Goal: Transaction & Acquisition: Obtain resource

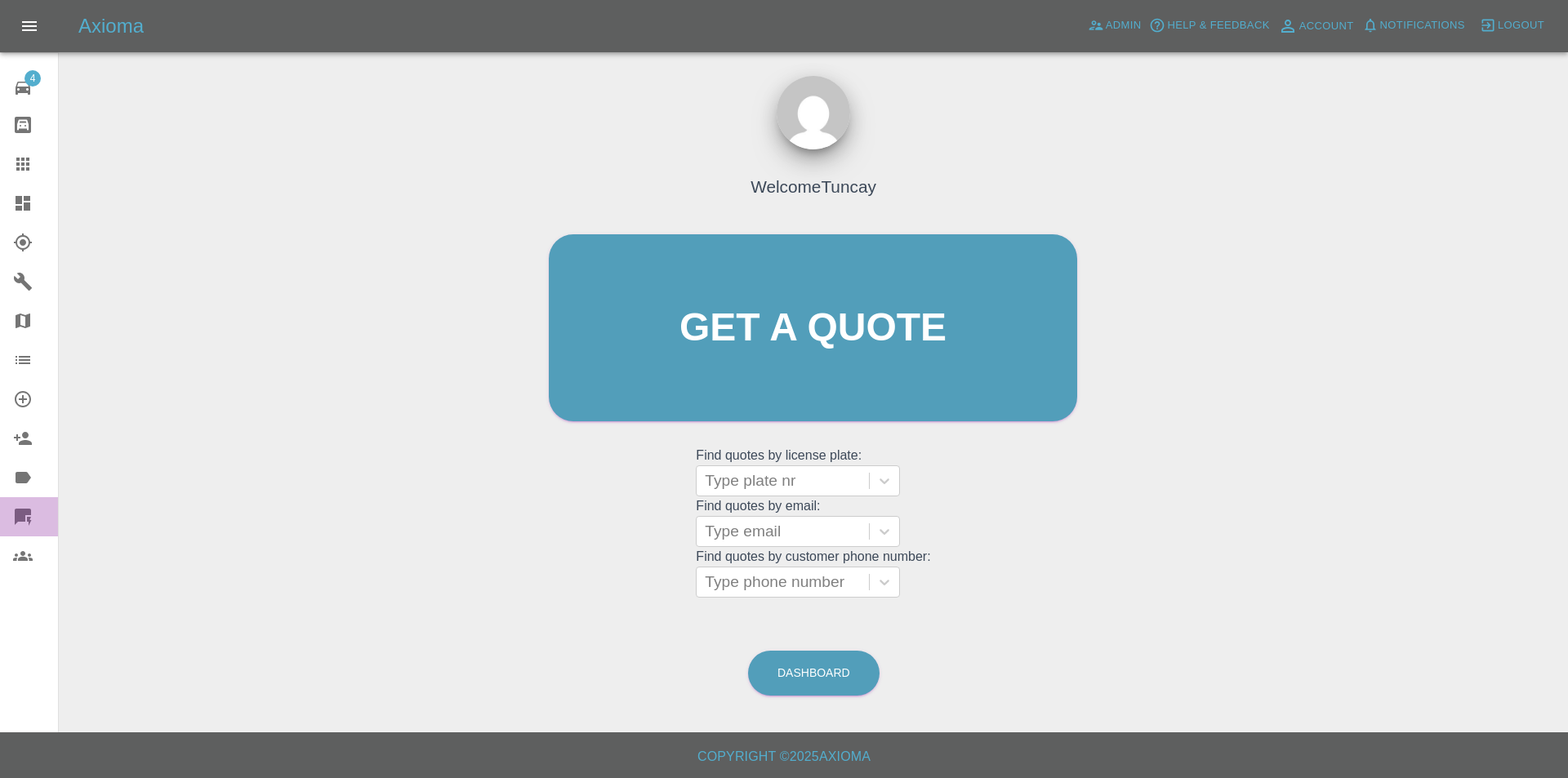
click at [34, 502] on link "Quick Quote" at bounding box center [29, 517] width 58 height 39
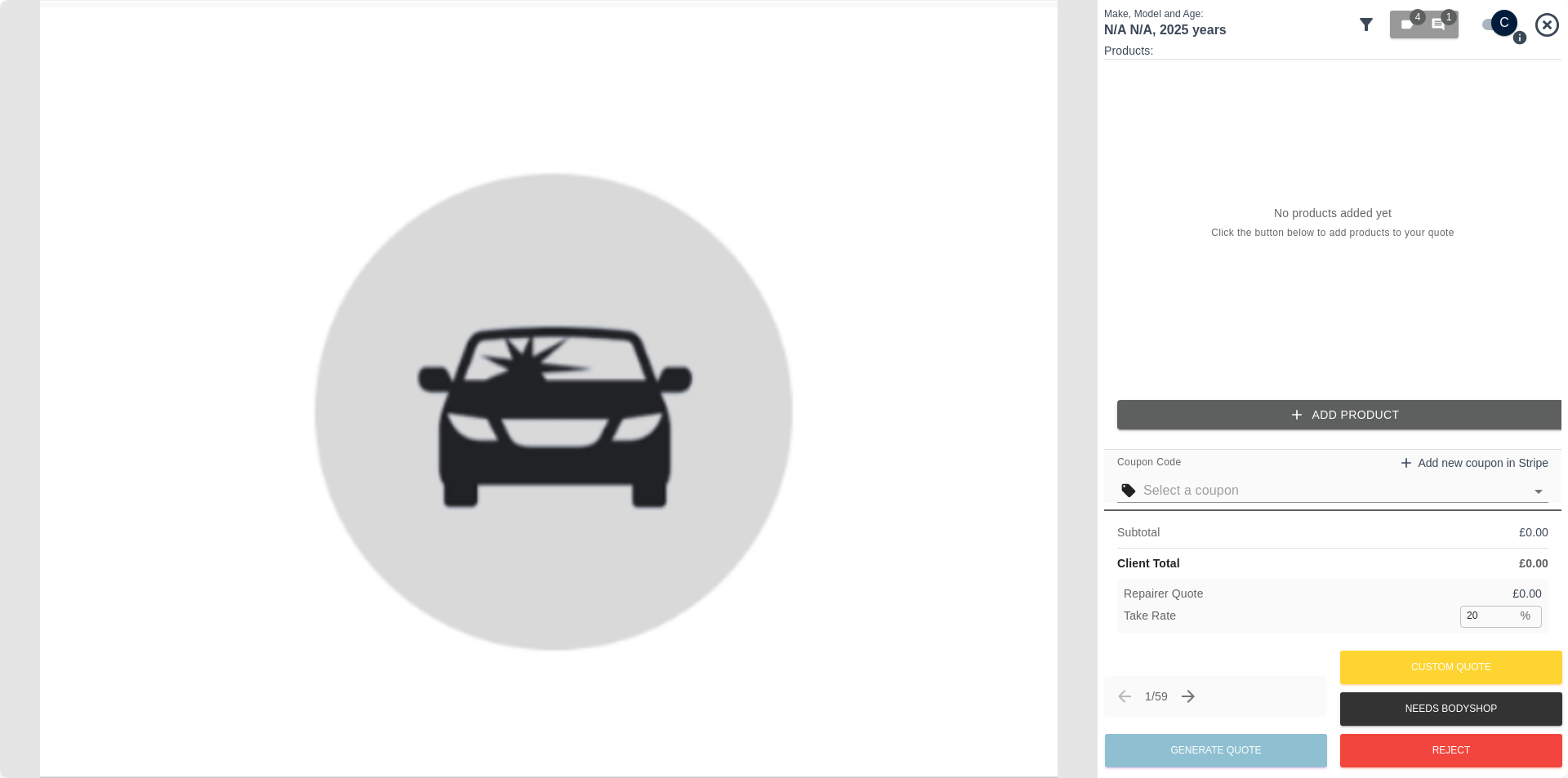
click at [1152, 226] on div "No products added yet Click the button below to add products to your quote" at bounding box center [1333, 223] width 458 height 327
click at [1403, 27] on icon "button" at bounding box center [1406, 24] width 11 height 9
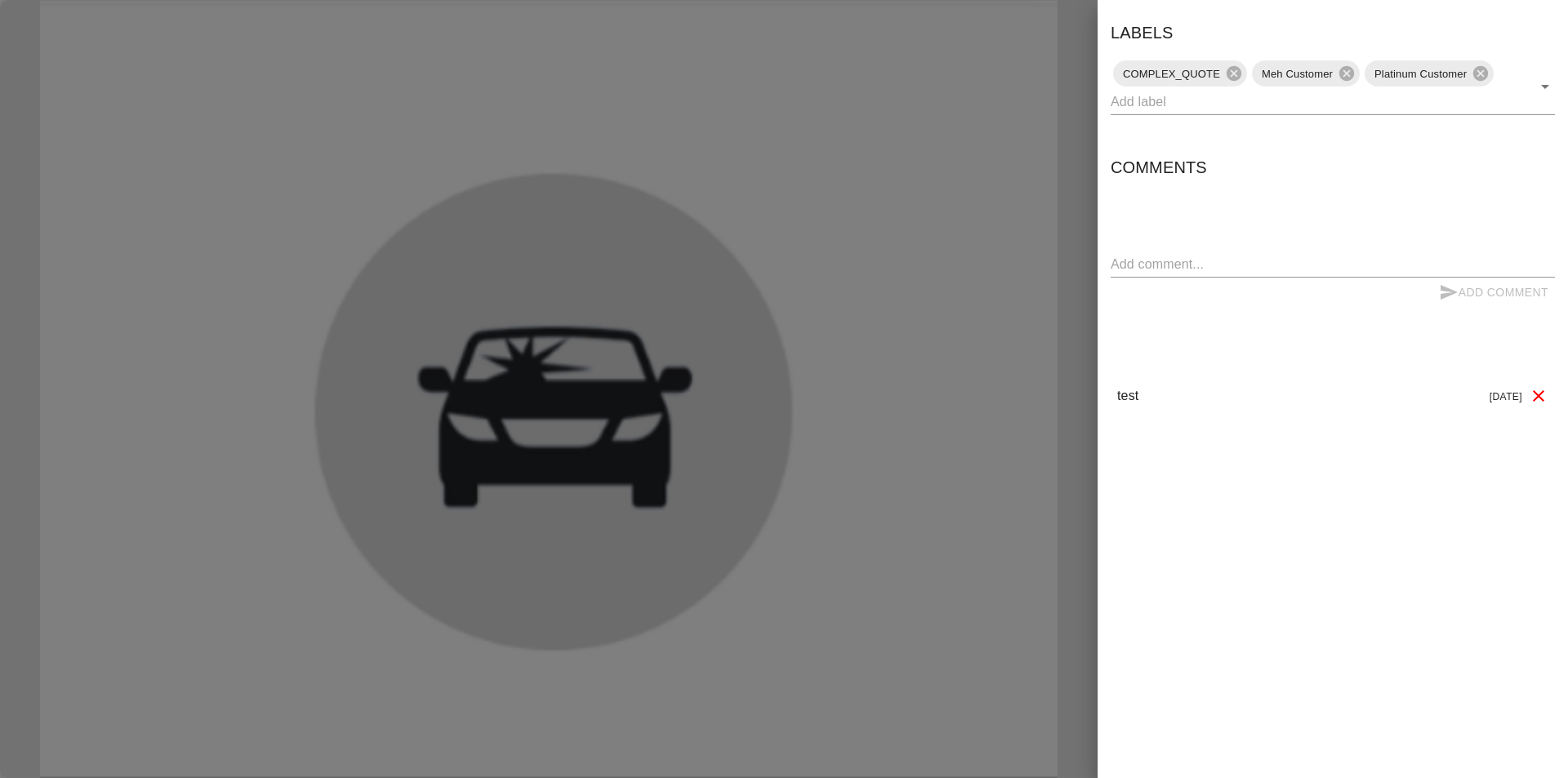
click at [1004, 249] on div at bounding box center [784, 389] width 1568 height 778
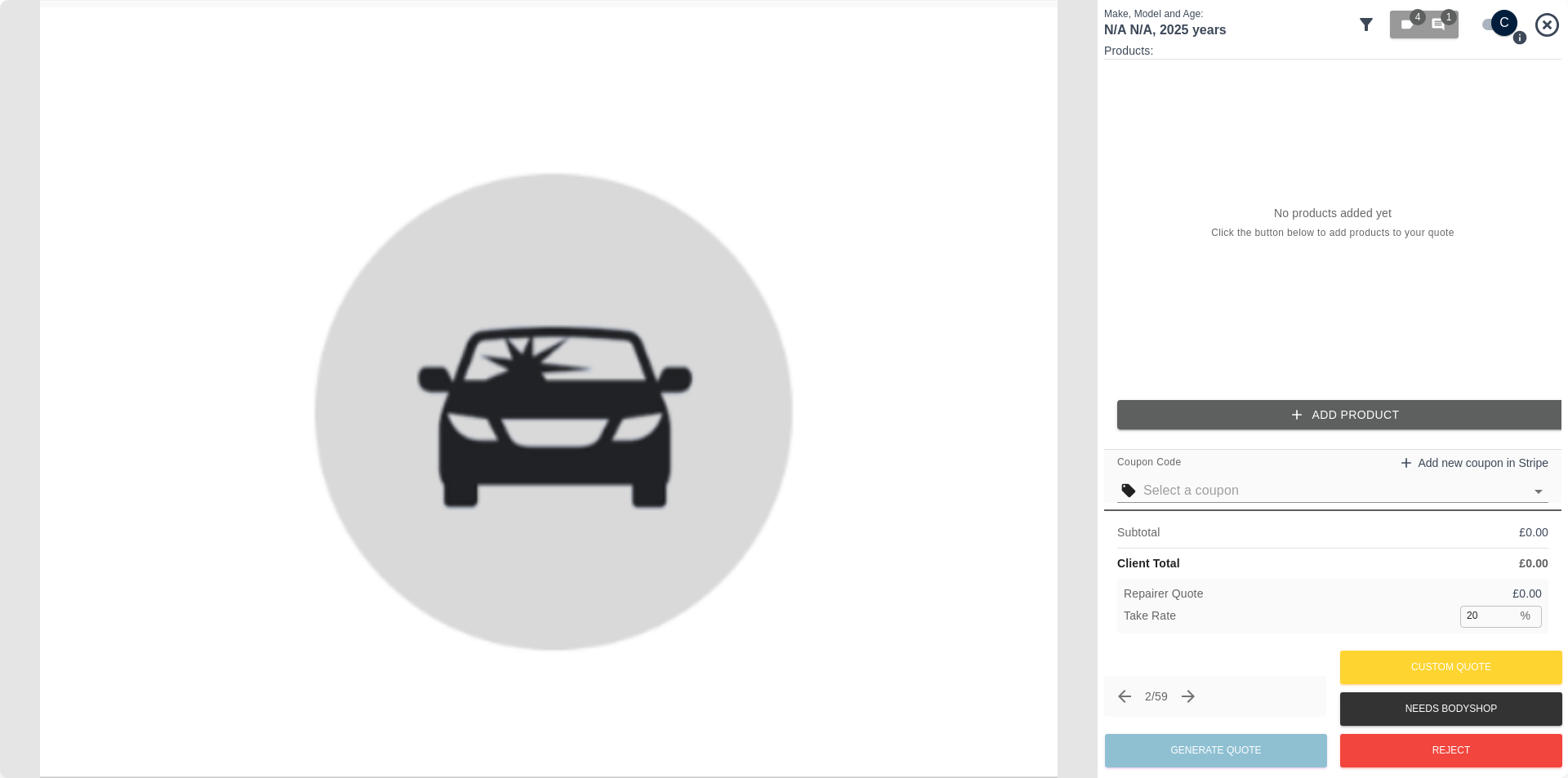
click at [1476, 156] on div "No products added yet Click the button below to add products to your quote" at bounding box center [1333, 223] width 458 height 327
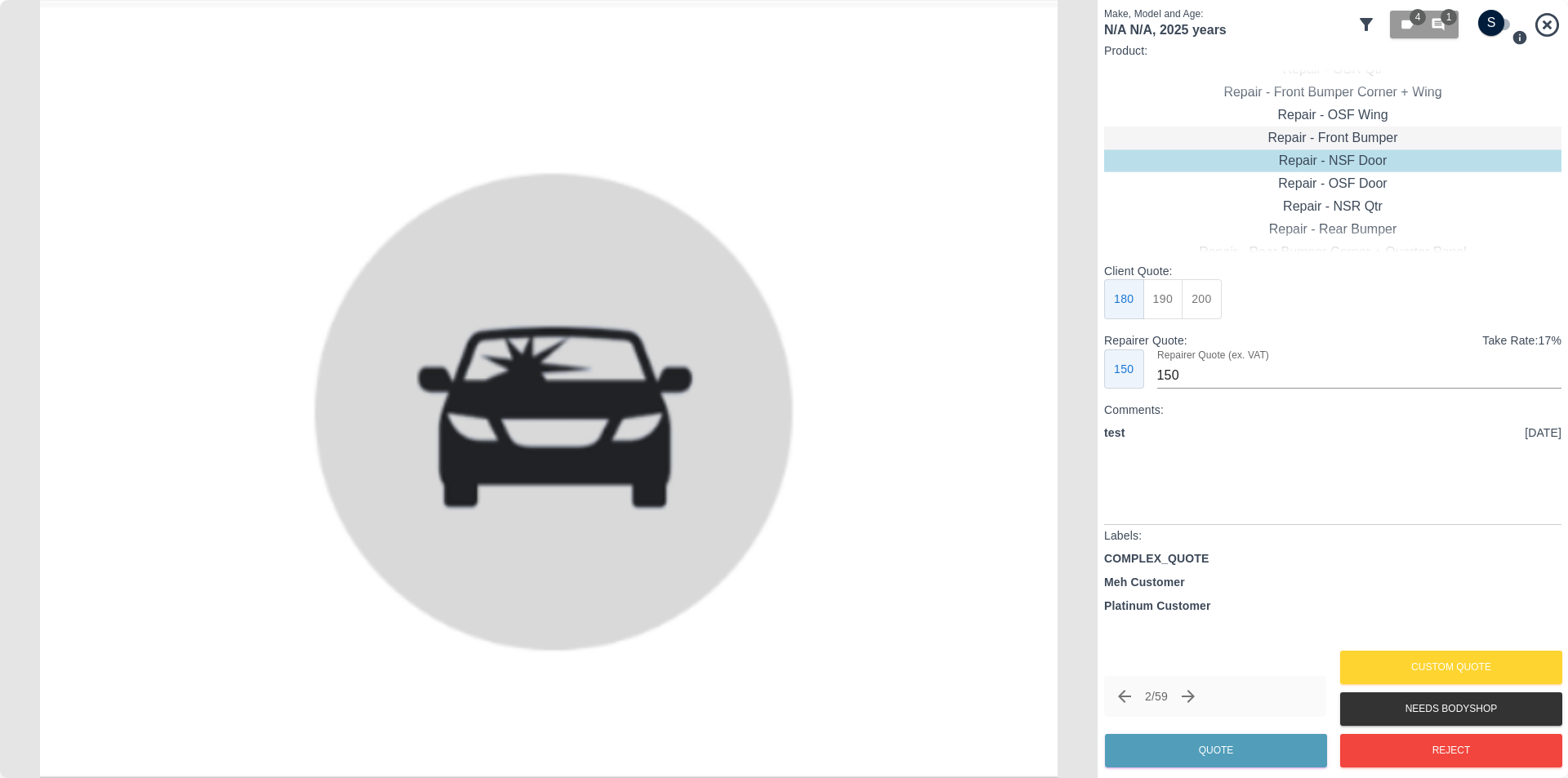
checkbox input "true"
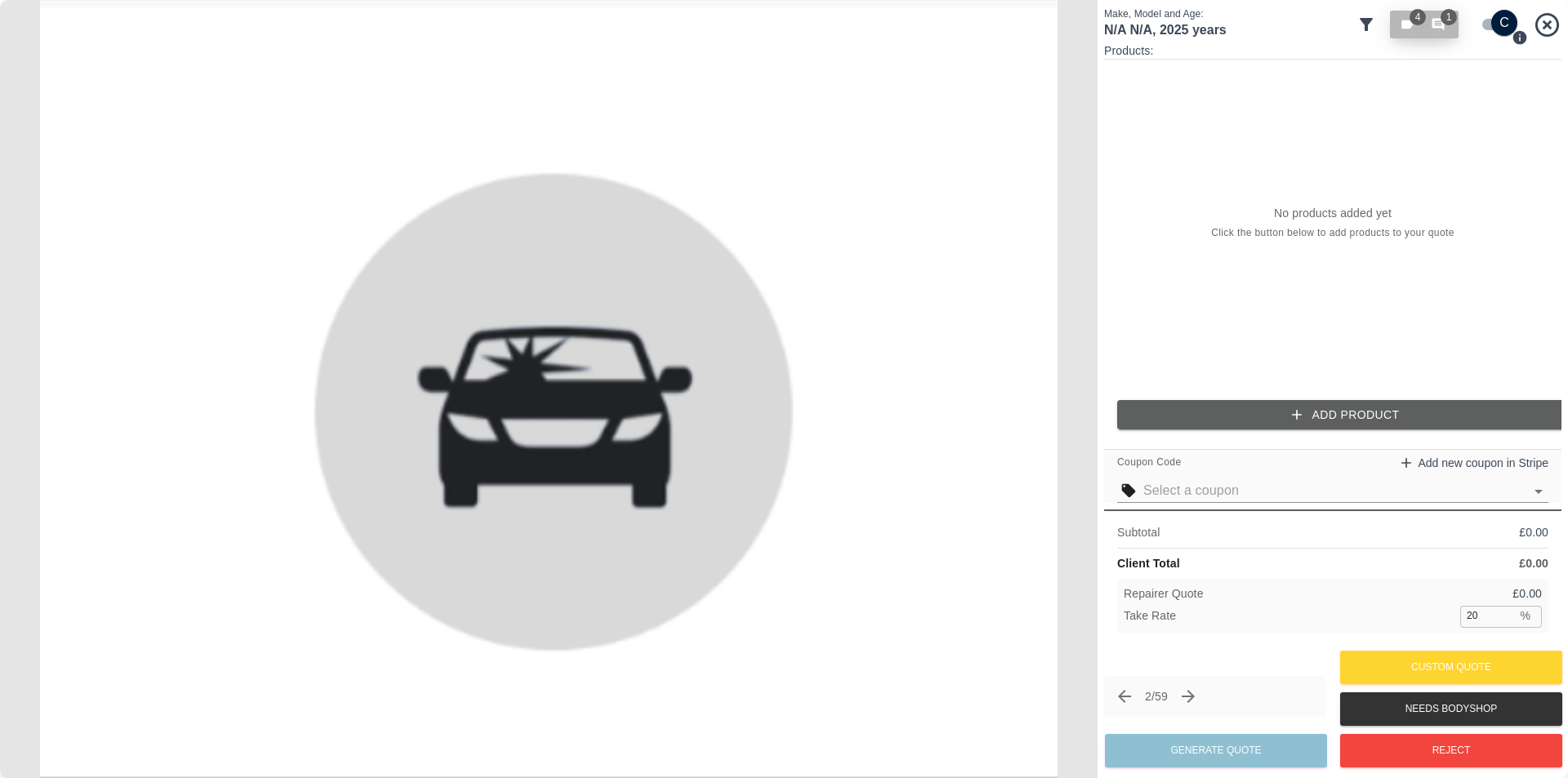
click at [1427, 29] on div "4 1" at bounding box center [1424, 24] width 49 height 15
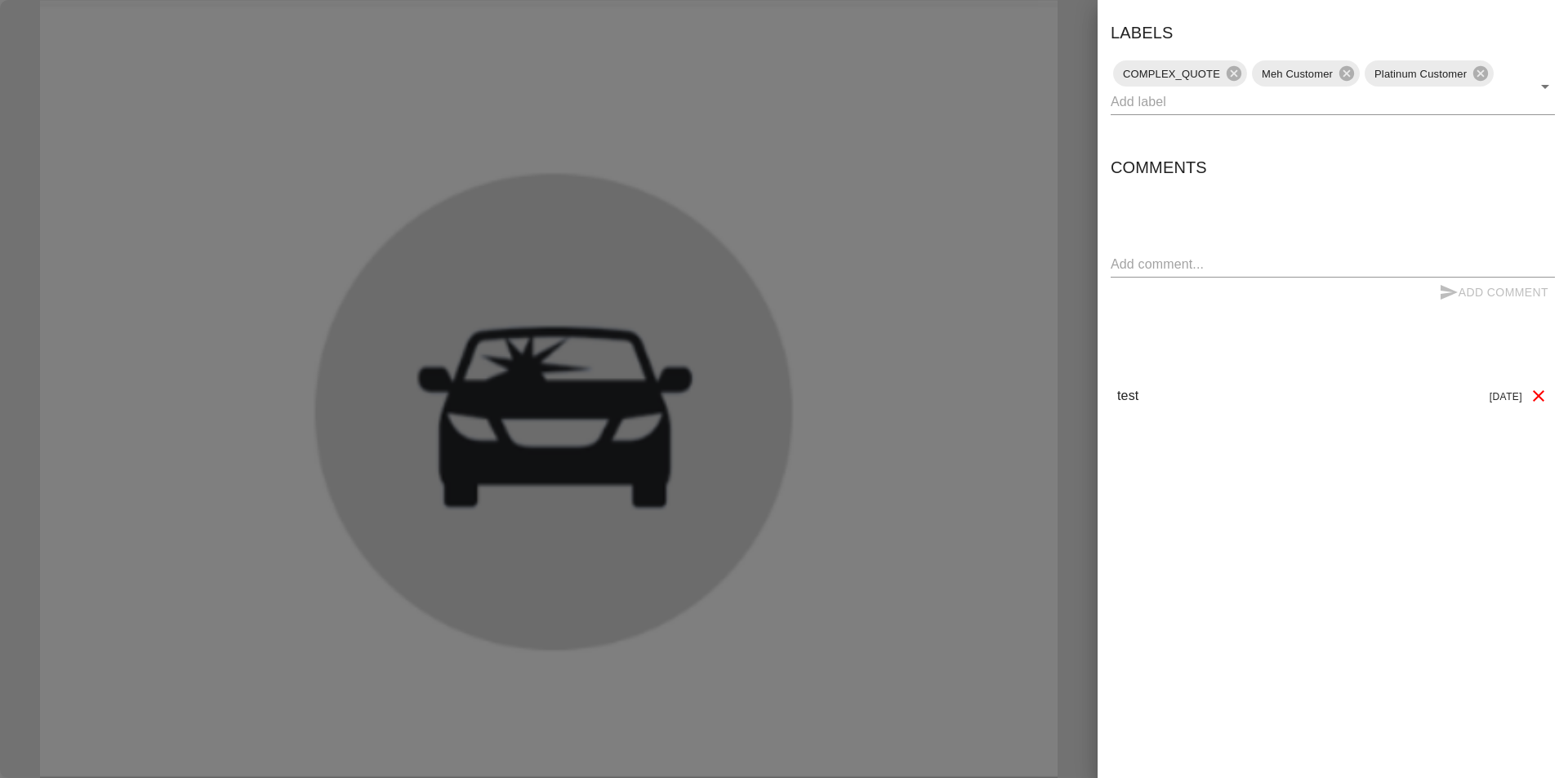
click at [1055, 197] on div at bounding box center [784, 389] width 1568 height 778
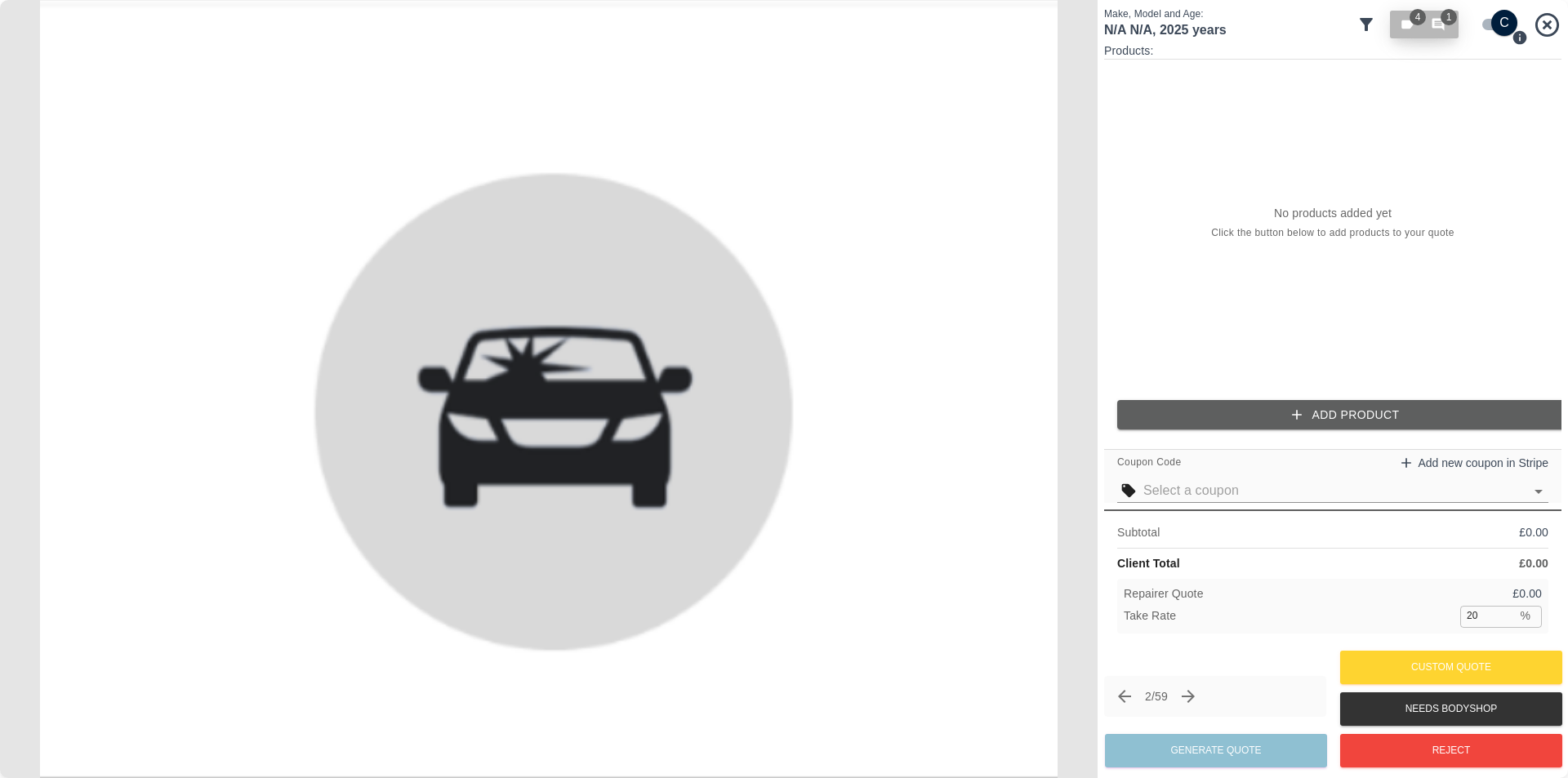
click at [1435, 37] on button "4 1" at bounding box center [1424, 25] width 69 height 28
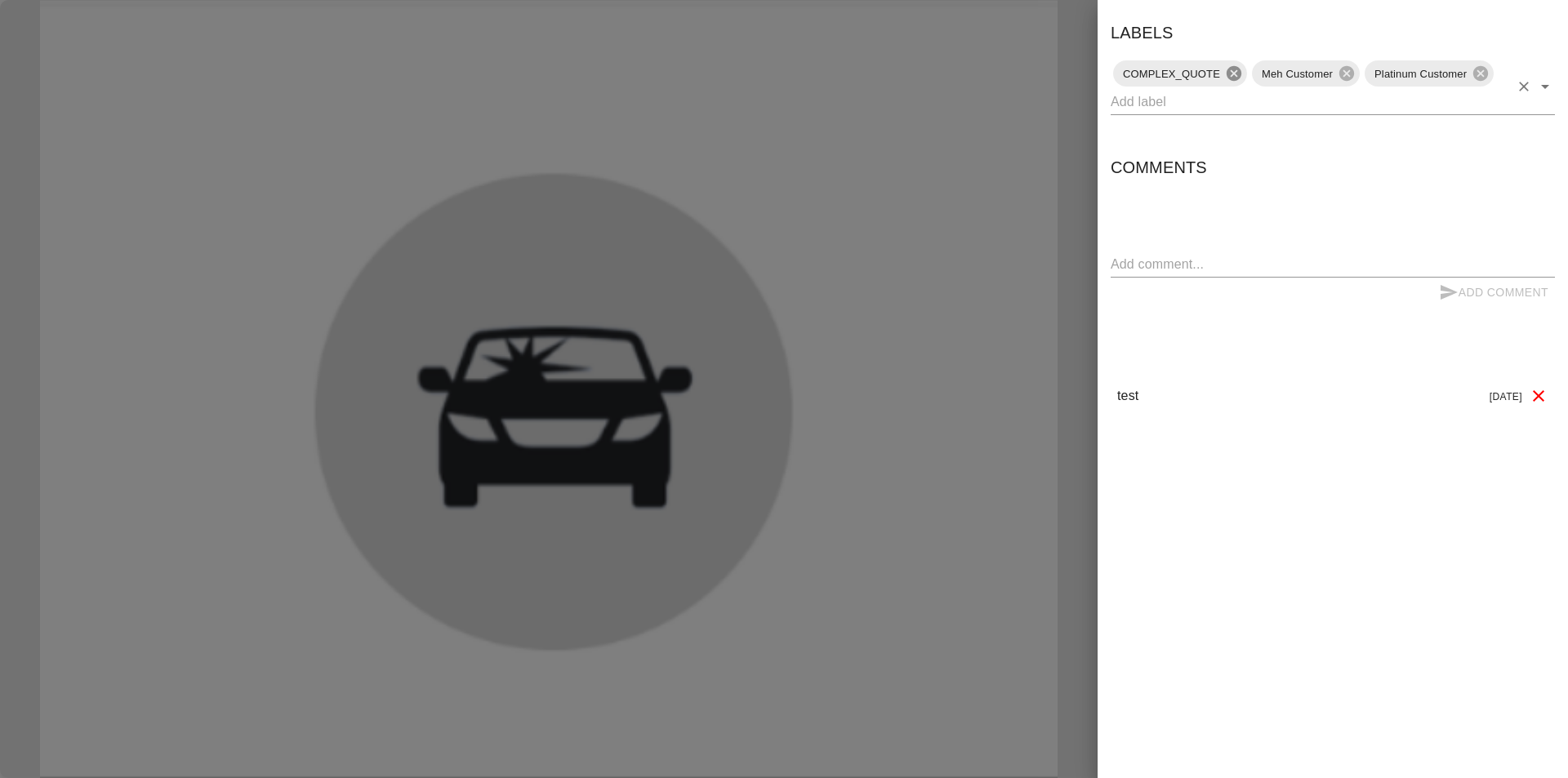
click at [1227, 76] on icon at bounding box center [1234, 74] width 18 height 18
click at [1053, 147] on div at bounding box center [784, 389] width 1568 height 778
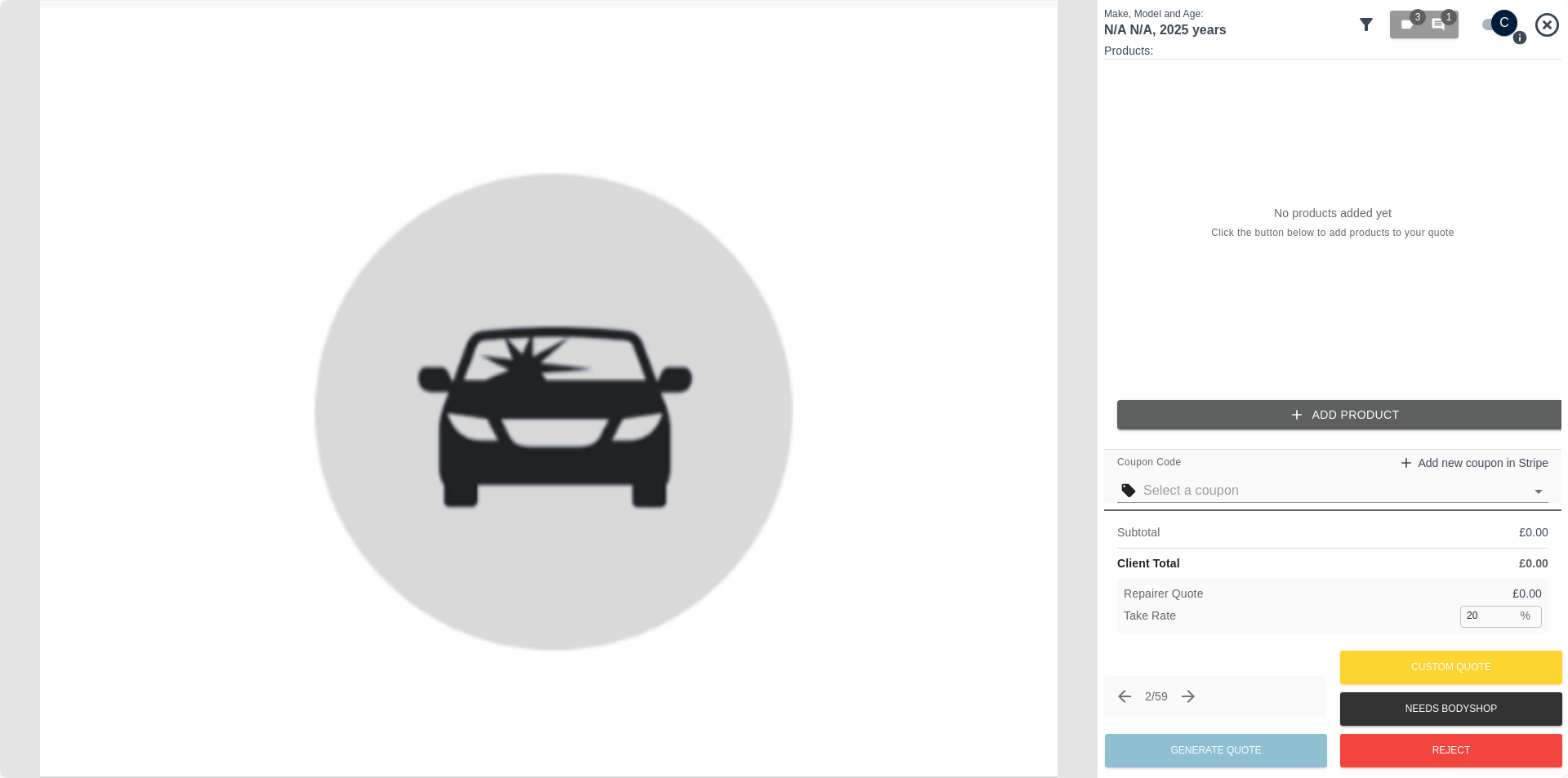
click at [1204, 485] on input "text" at bounding box center [1334, 491] width 381 height 23
click at [1196, 544] on li "Multi Panel Discount 15% off" at bounding box center [1333, 553] width 431 height 29
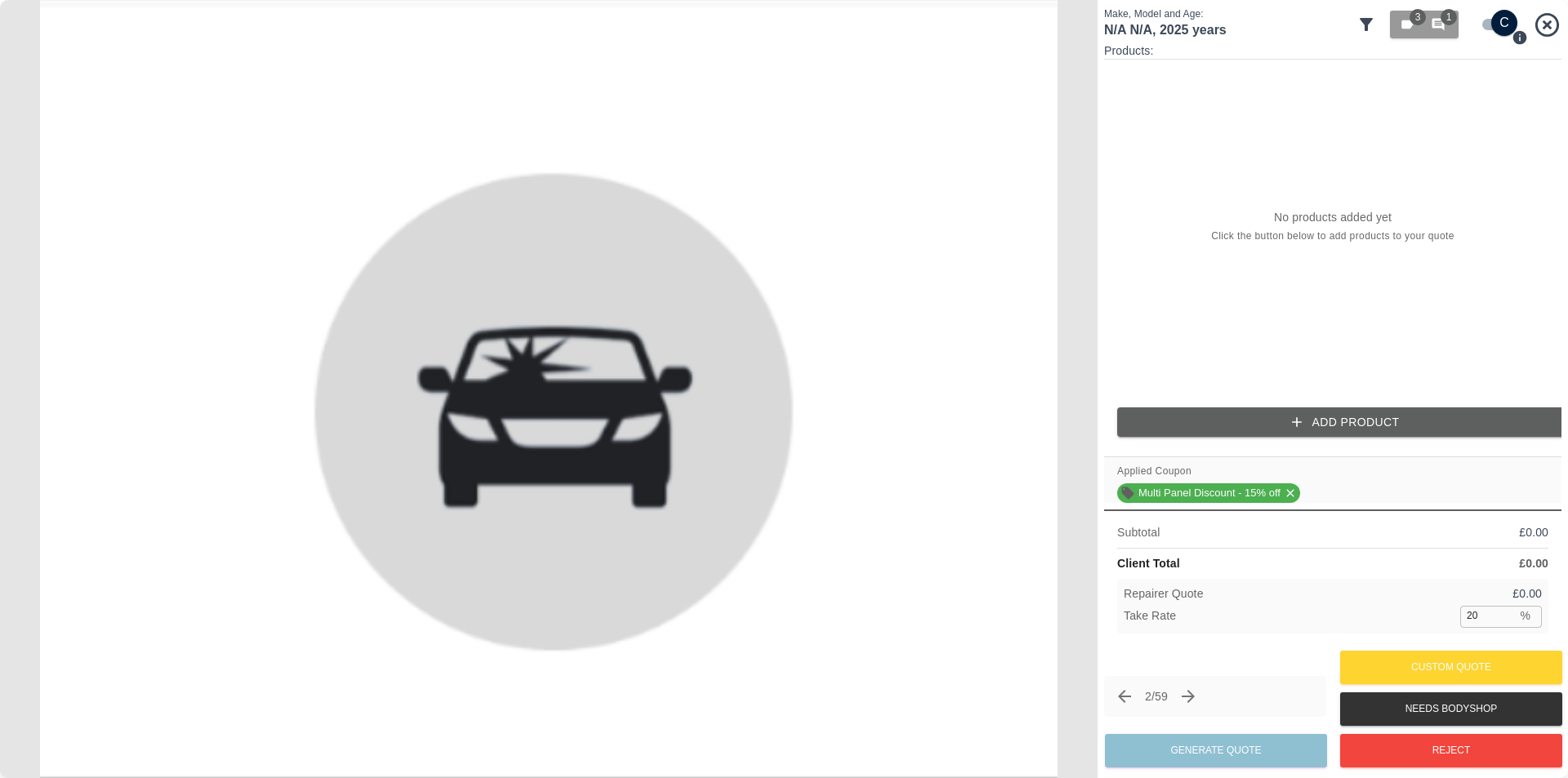
click at [1259, 436] on button "Add Product" at bounding box center [1346, 423] width 458 height 30
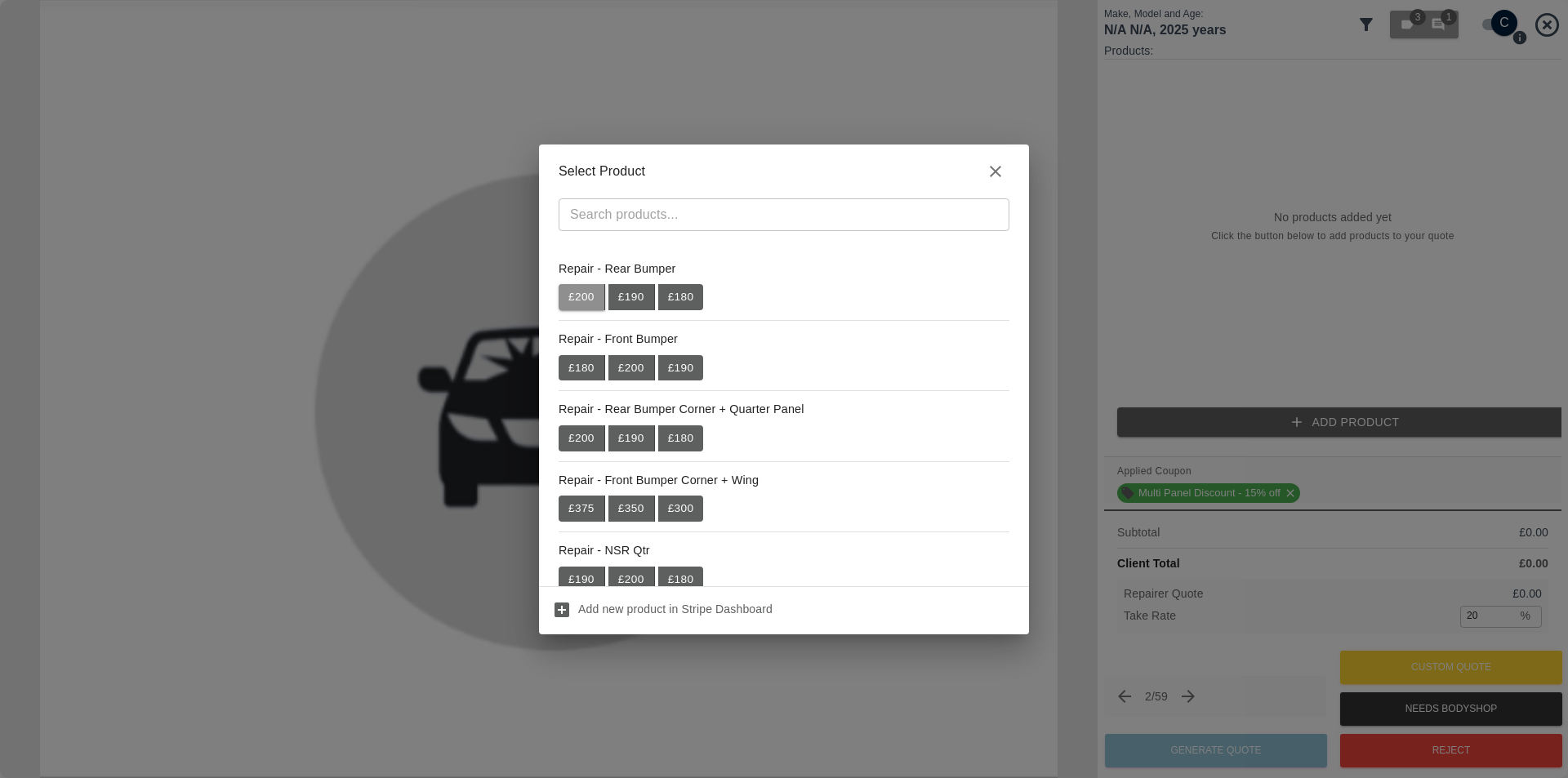
click at [561, 300] on button "£ 200" at bounding box center [582, 297] width 47 height 26
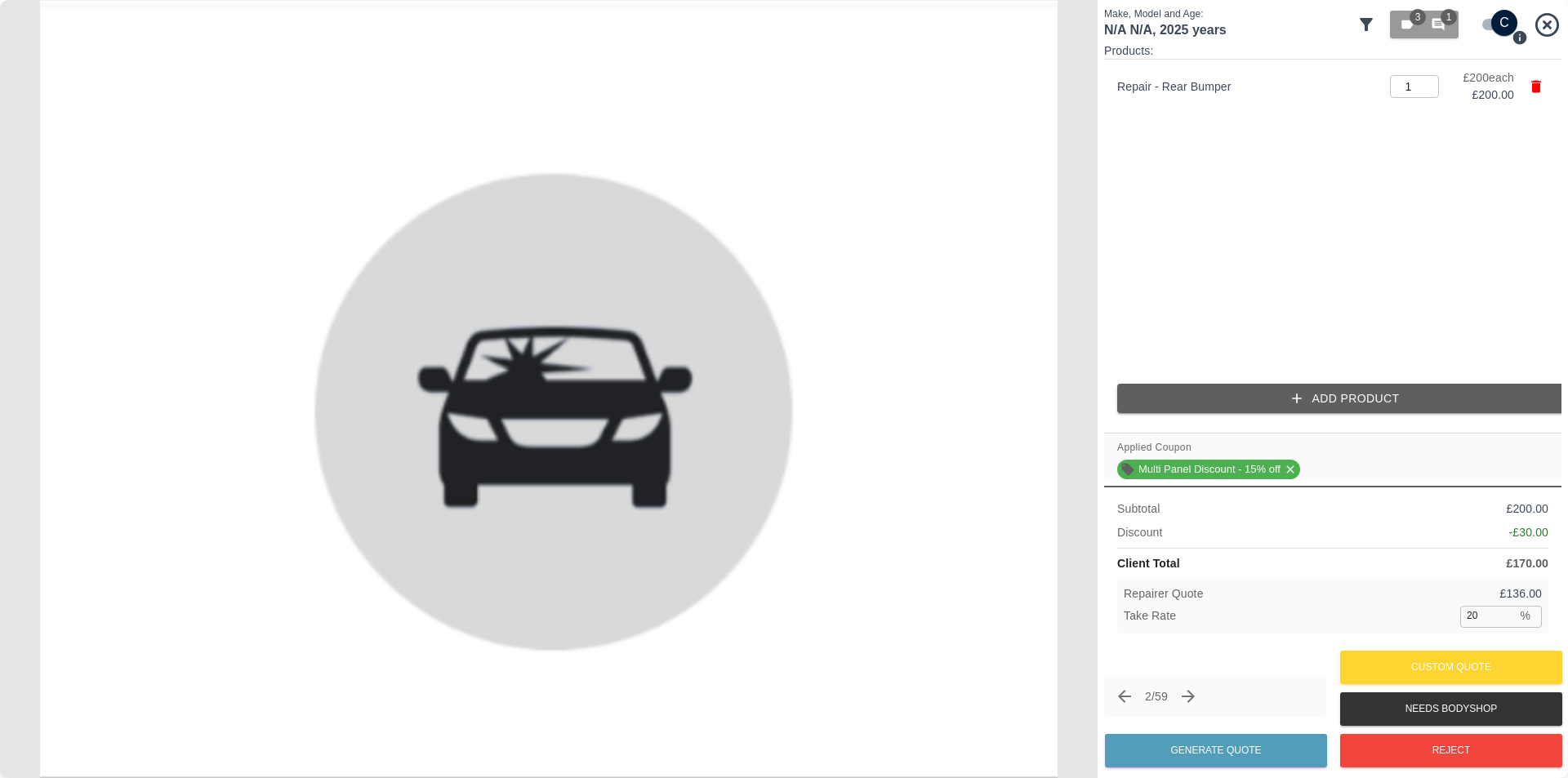
click at [1229, 397] on button "Add Product" at bounding box center [1346, 399] width 458 height 30
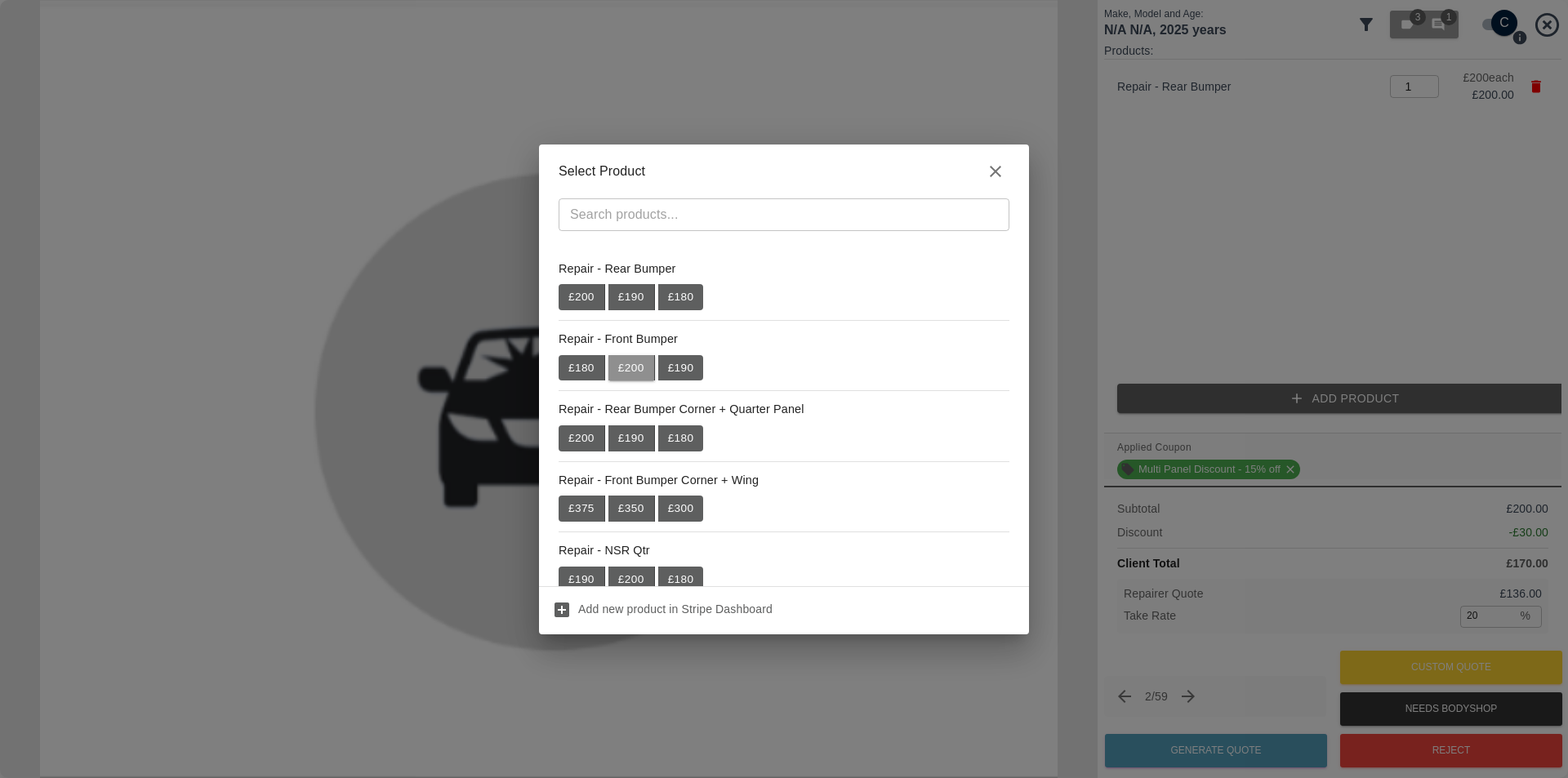
click at [635, 363] on button "£ 200" at bounding box center [631, 368] width 47 height 26
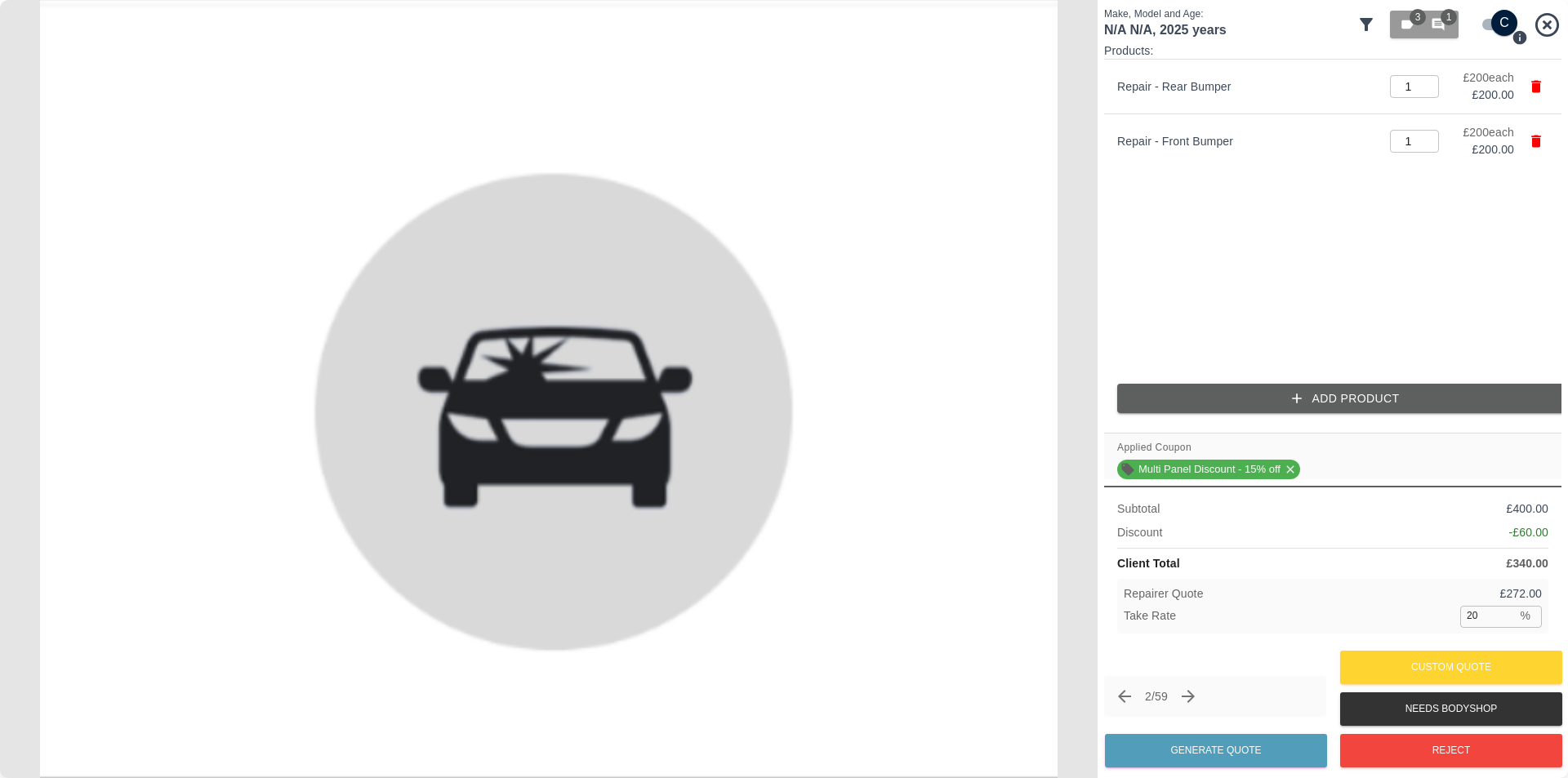
click at [1240, 250] on ul "Repair - Rear Bumper 1 ​ £ 200 each £ 200.00 Repair - Front Bumper 1 ​ £ 200 ea…" at bounding box center [1333, 215] width 458 height 311
drag, startPoint x: 1481, startPoint y: 615, endPoint x: 1372, endPoint y: 617, distance: 109.0
click at [1433, 615] on div "Take Rate 20 % ​" at bounding box center [1333, 616] width 418 height 20
type input "33"
click at [1382, 606] on div "Take Rate 33 % ​" at bounding box center [1333, 616] width 418 height 20
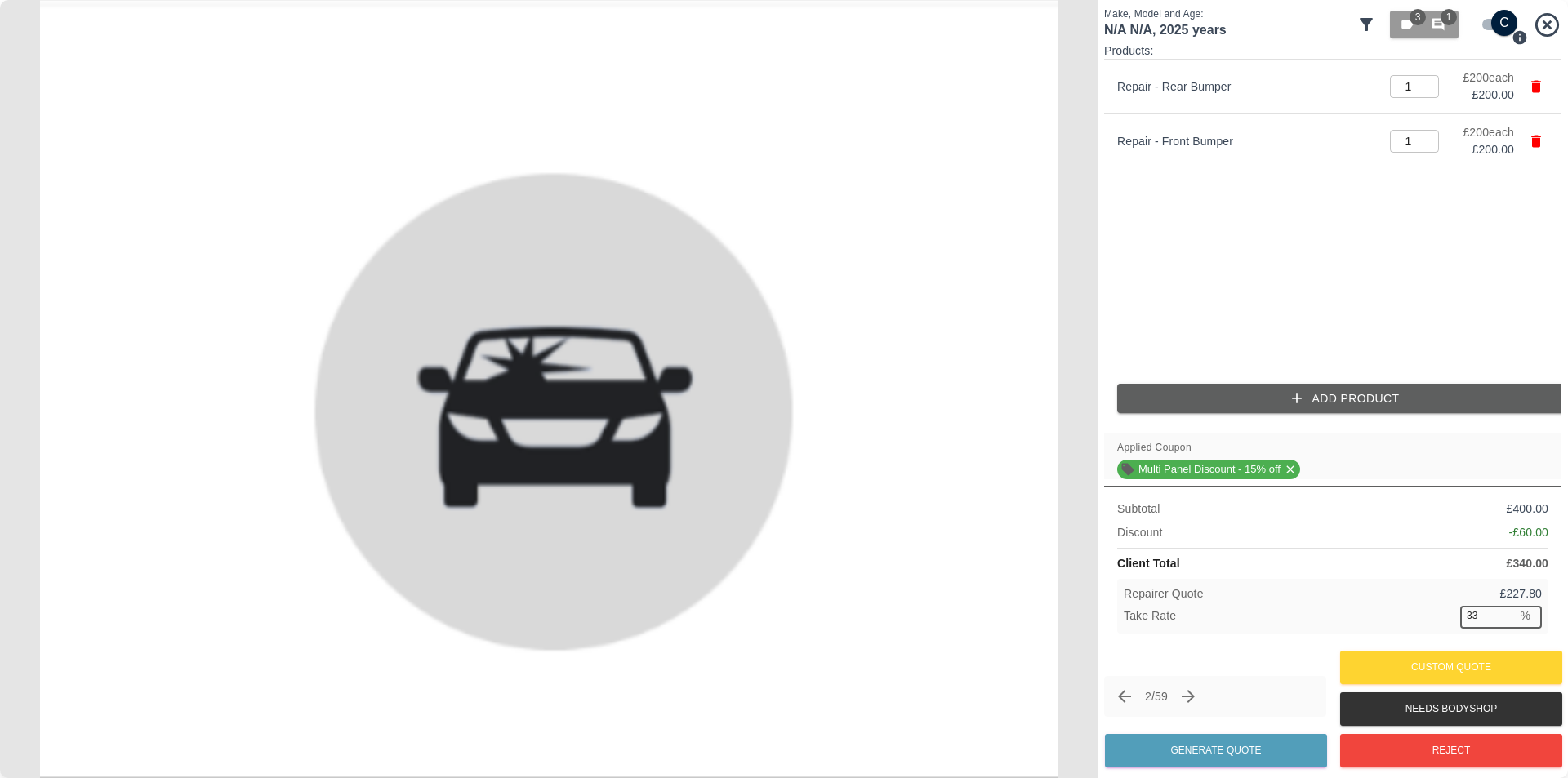
click at [1492, 624] on input "33" at bounding box center [1488, 616] width 57 height 20
click at [1404, 615] on div "Take Rate 33 % ​" at bounding box center [1333, 616] width 418 height 20
click at [1210, 746] on button "Generate Quote" at bounding box center [1216, 751] width 222 height 34
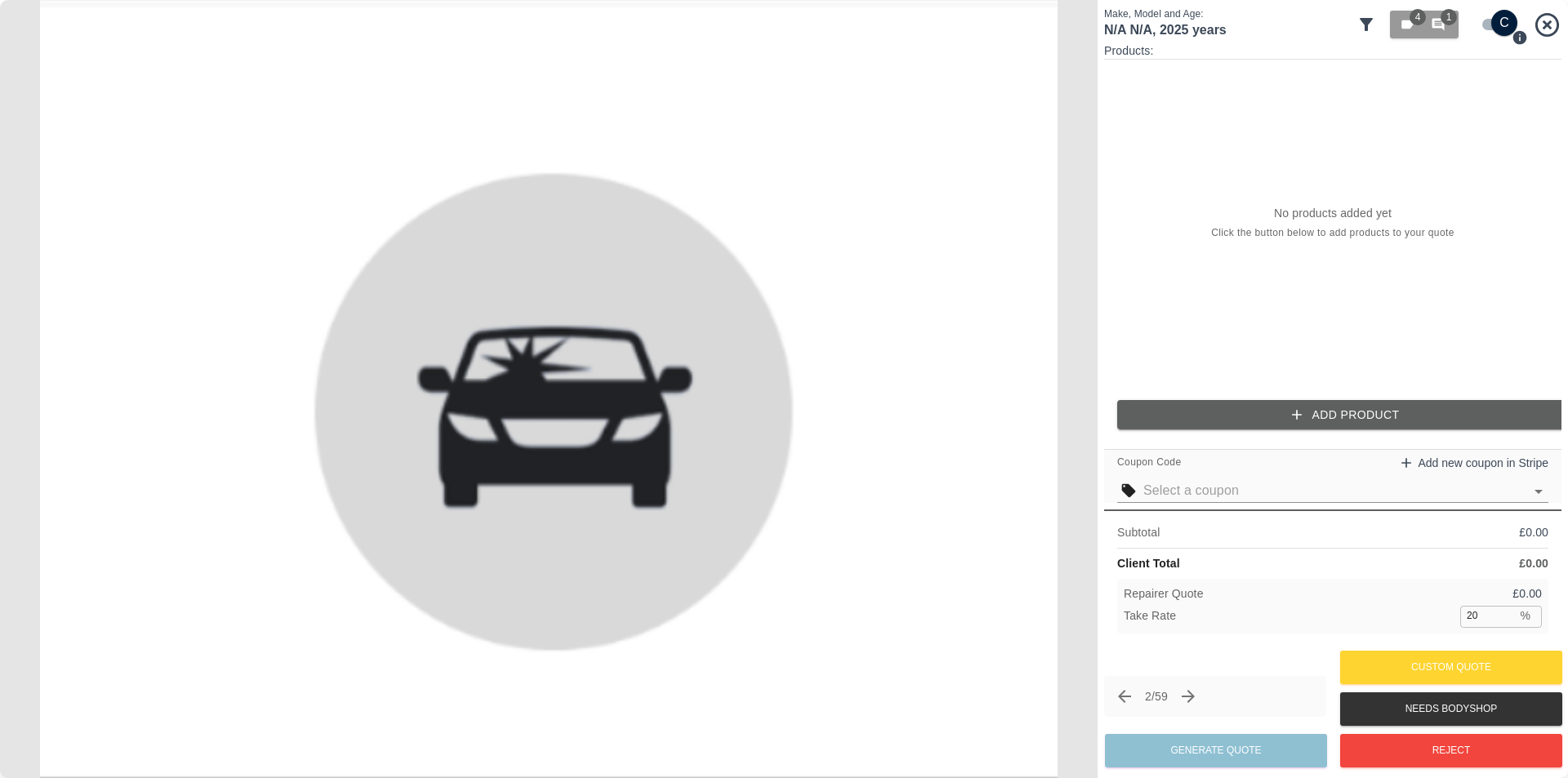
drag, startPoint x: 1230, startPoint y: 331, endPoint x: 1173, endPoint y: 641, distance: 315.2
click at [1173, 641] on div "Subtotal £ 0.00 Client Total £ 0.00 Repairer Quote £ 0.00 Take Rate 20 % ​" at bounding box center [1333, 578] width 458 height 137
click at [1134, 693] on icon "Previous claim" at bounding box center [1125, 697] width 20 height 20
click at [1189, 696] on icon "Next claim" at bounding box center [1188, 696] width 13 height 13
